Goal: Entertainment & Leisure: Browse casually

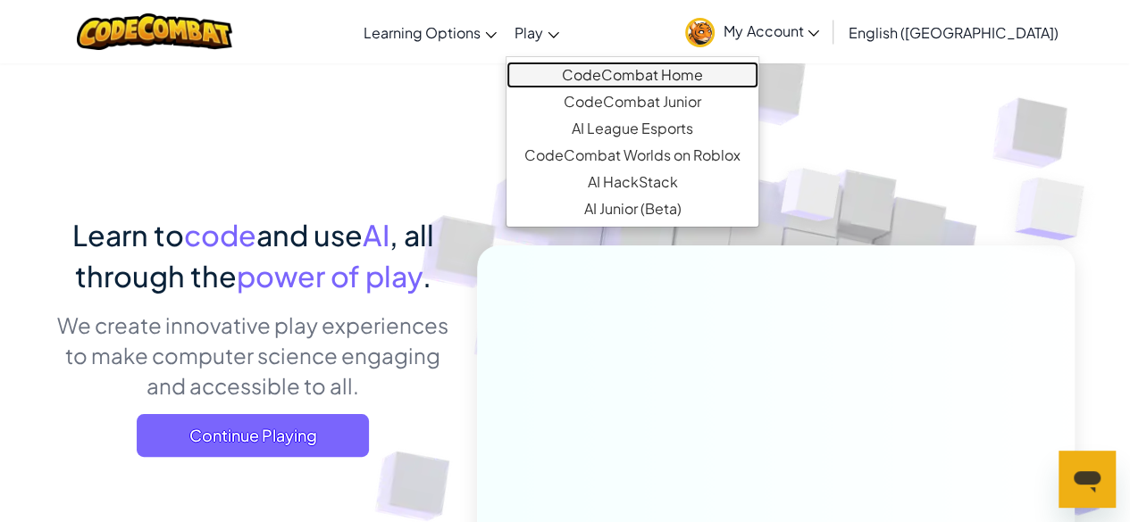
click at [659, 63] on link "CodeCombat Home" at bounding box center [632, 75] width 252 height 27
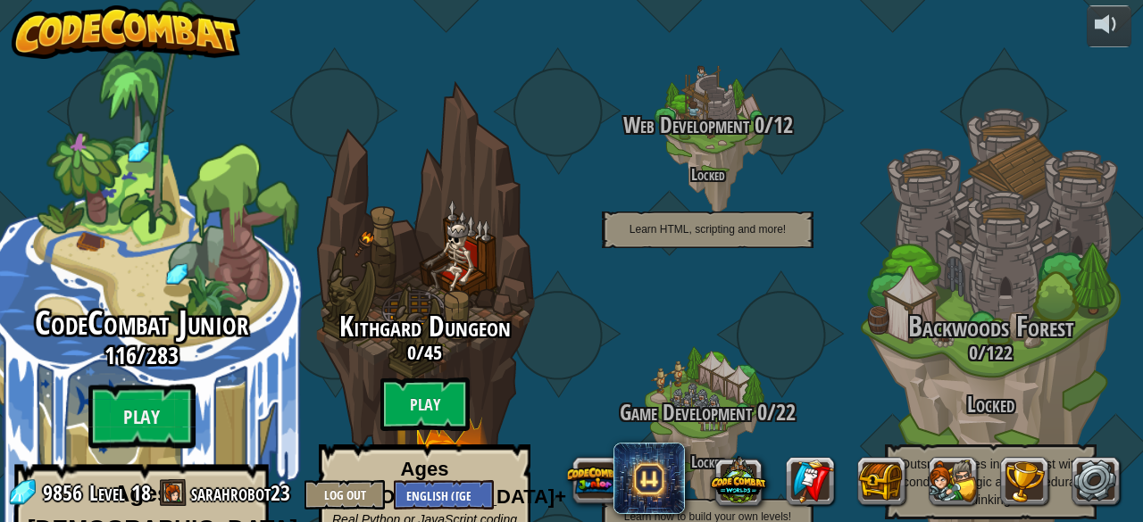
click at [161, 329] on div "CodeCombat Junior 116 / 283 Play Ages [DEMOGRAPHIC_DATA] Blocks or simple text …" at bounding box center [140, 474] width 339 height 338
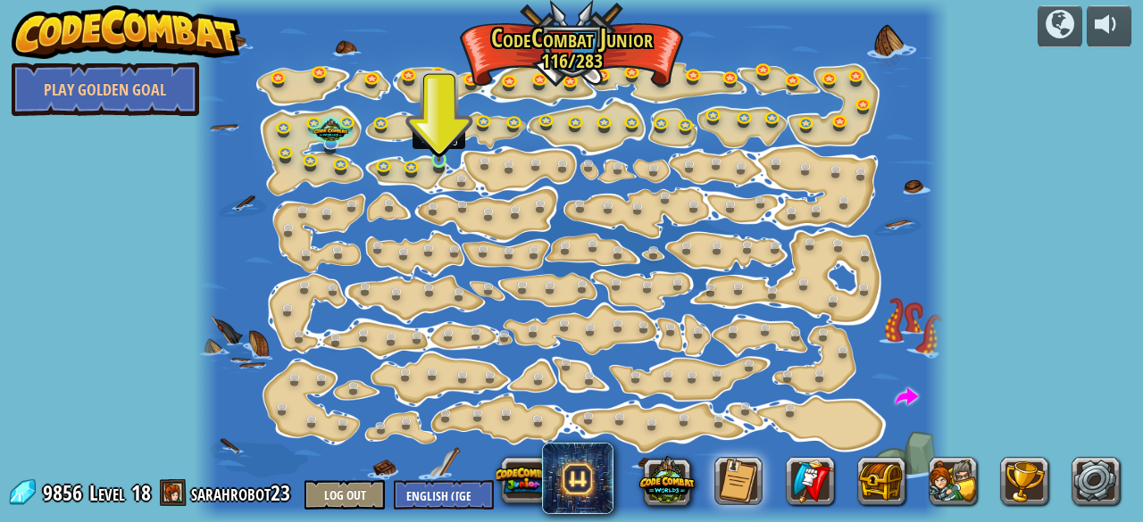
click at [446, 156] on img at bounding box center [438, 142] width 16 height 38
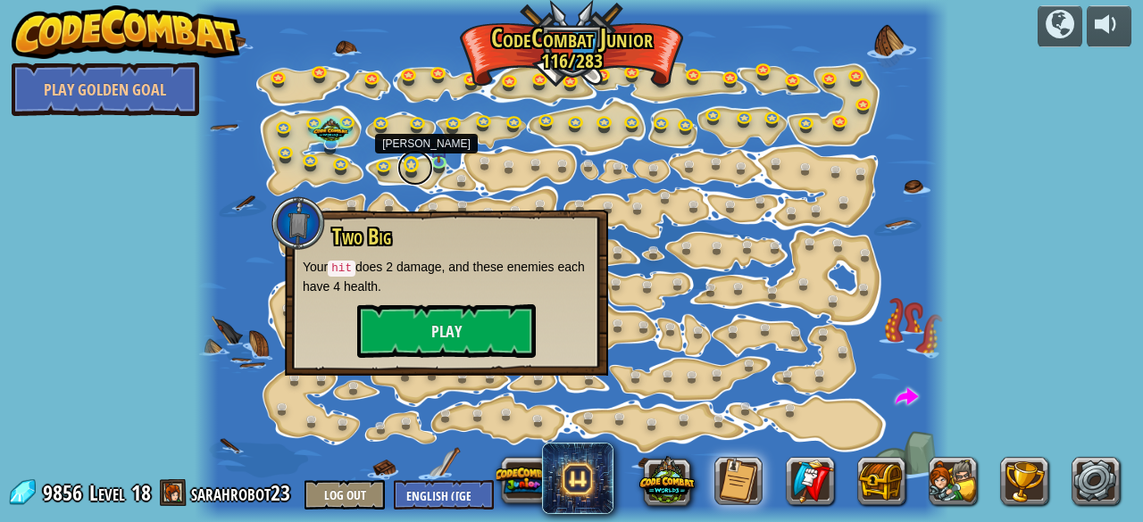
click at [424, 163] on link at bounding box center [415, 168] width 36 height 36
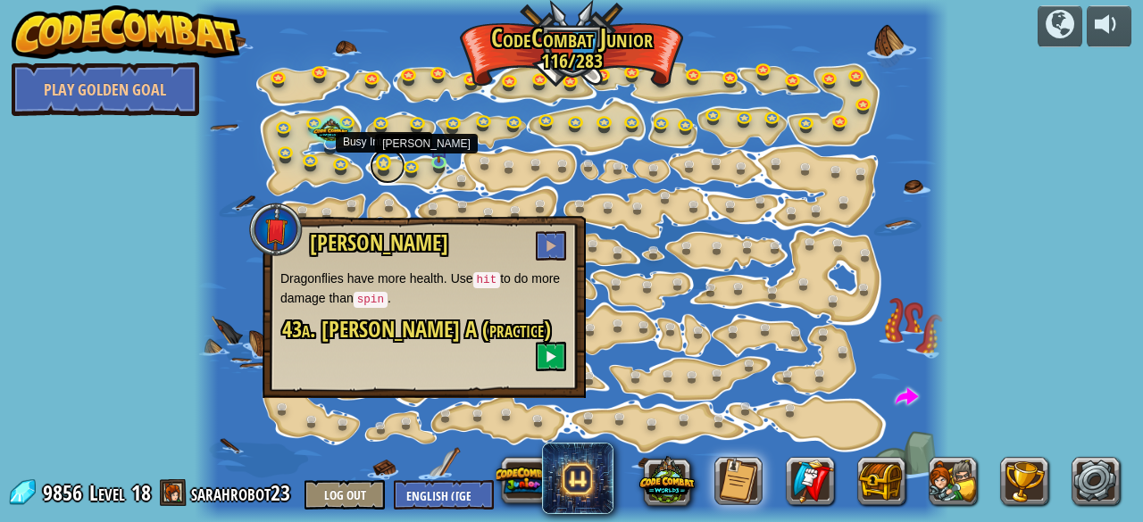
click at [374, 163] on link at bounding box center [388, 166] width 36 height 36
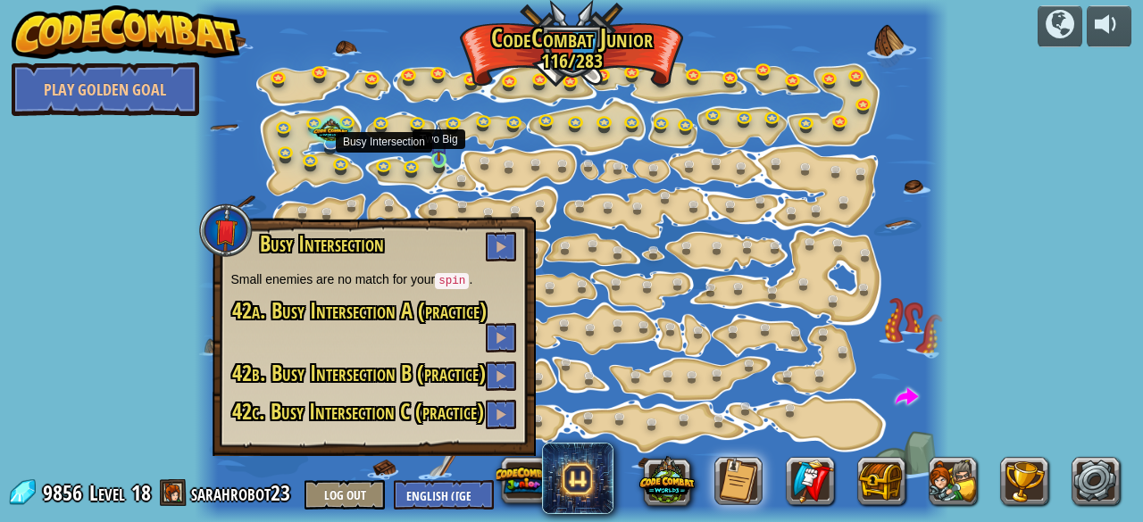
click at [435, 158] on img at bounding box center [438, 142] width 16 height 38
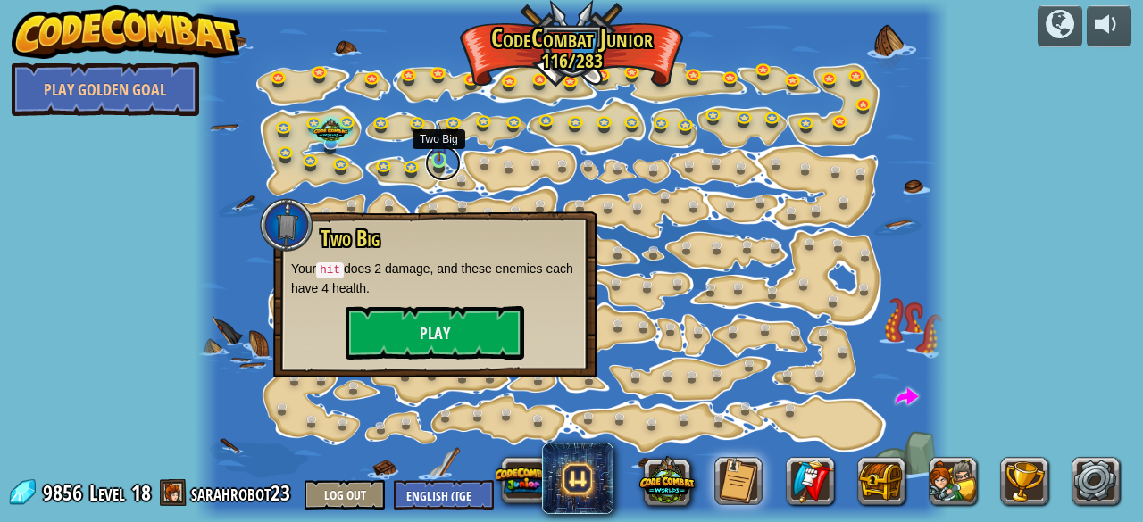
click at [448, 163] on link at bounding box center [443, 164] width 36 height 36
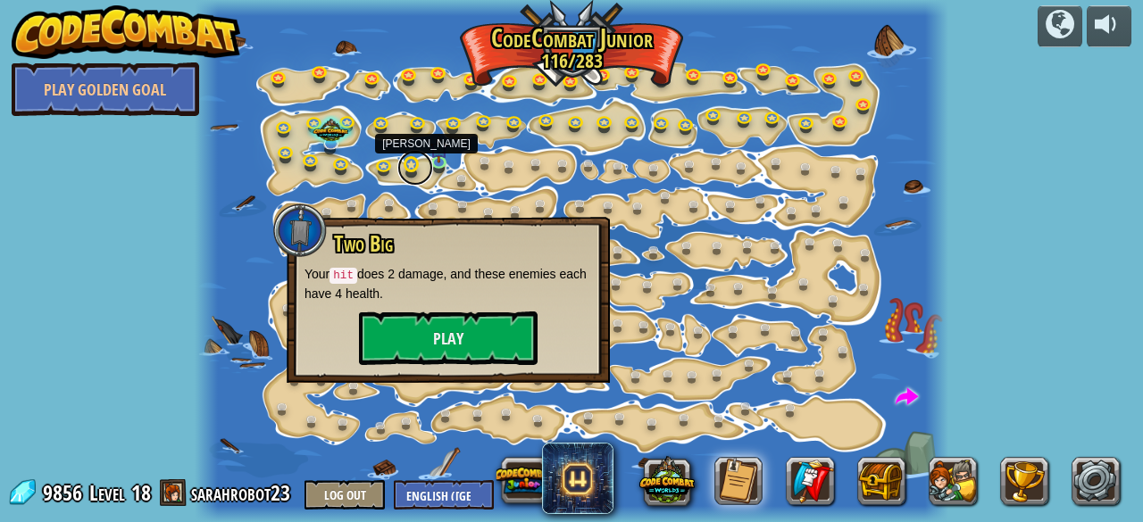
click at [405, 167] on link at bounding box center [415, 168] width 36 height 36
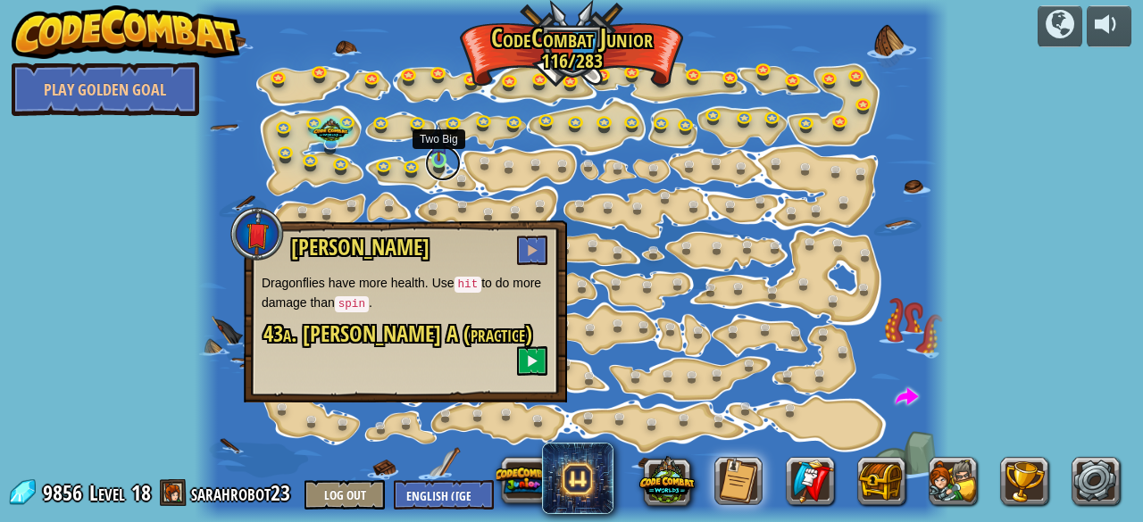
click at [450, 157] on link at bounding box center [443, 164] width 36 height 36
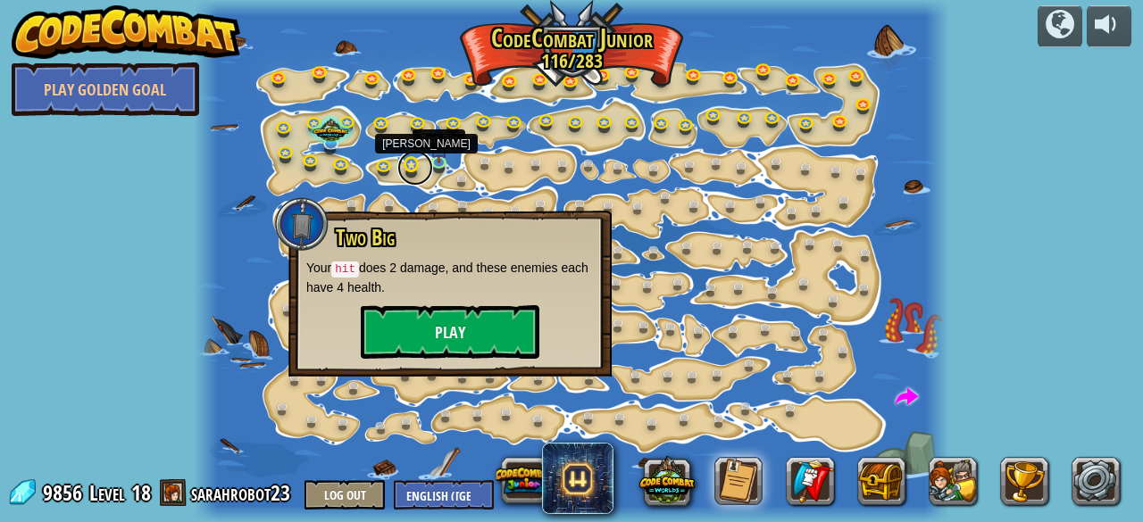
click at [426, 176] on link at bounding box center [415, 168] width 36 height 36
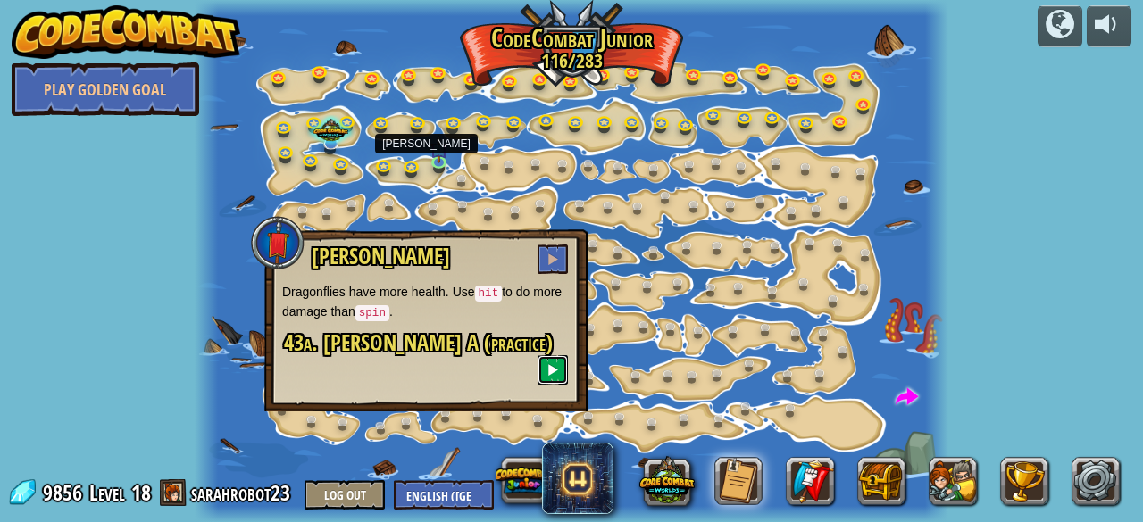
click at [563, 355] on button at bounding box center [553, 369] width 30 height 29
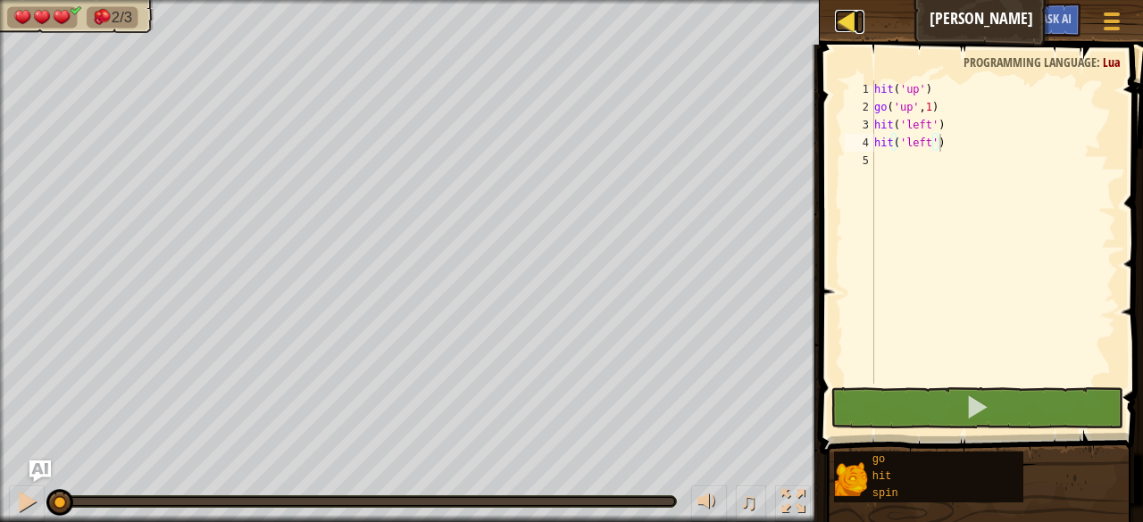
click at [845, 25] on div at bounding box center [846, 21] width 22 height 22
